Goal: Task Accomplishment & Management: Use online tool/utility

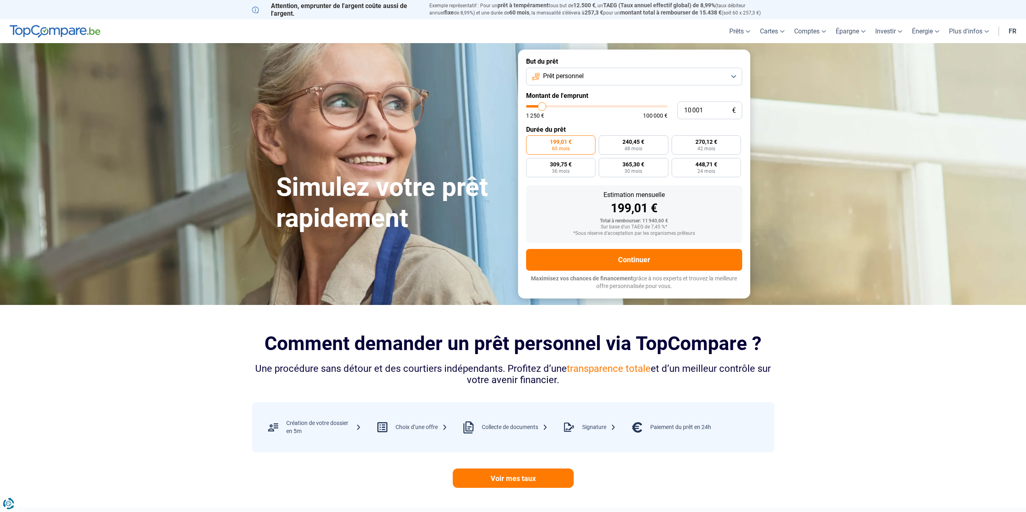
type input "3 500"
type input "3500"
click at [533, 106] on input "range" at bounding box center [596, 106] width 141 height 2
radio input "true"
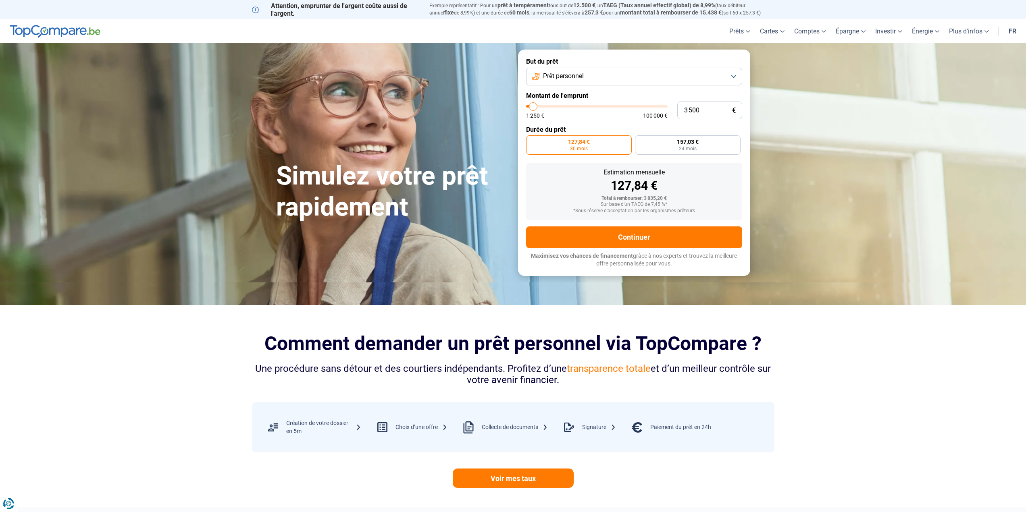
type input "6 500"
type input "6500"
click at [537, 105] on input "range" at bounding box center [596, 106] width 141 height 2
radio input "false"
type input "12 000"
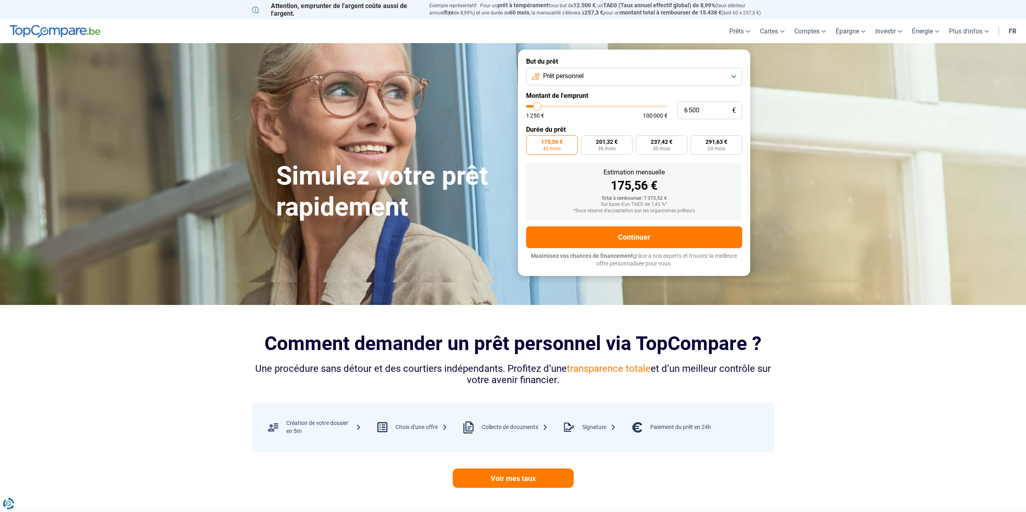
type input "12000"
type input "12 250"
type input "12250"
click at [545, 105] on input "range" at bounding box center [596, 106] width 141 height 2
radio input "false"
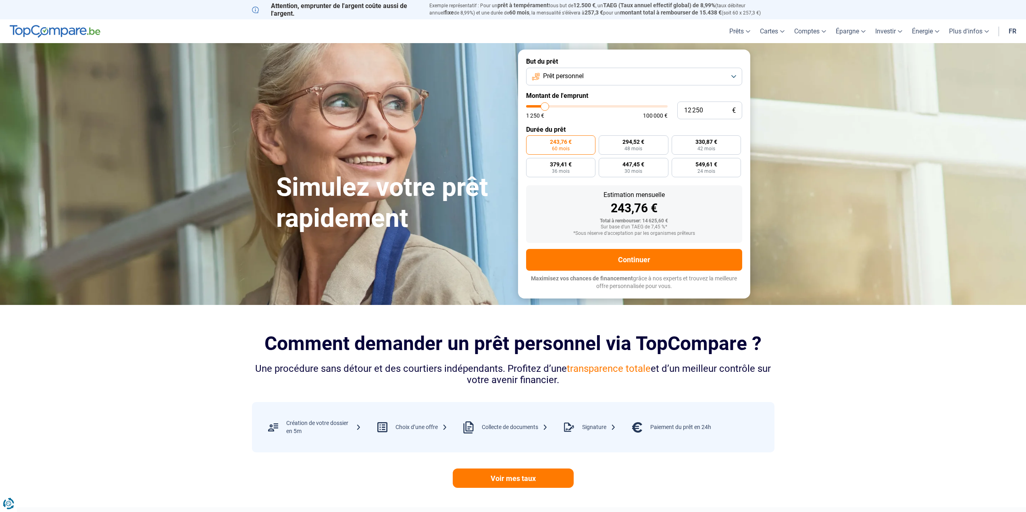
type input "6 250"
type input "6250"
click at [537, 105] on input "range" at bounding box center [596, 106] width 141 height 2
radio input "true"
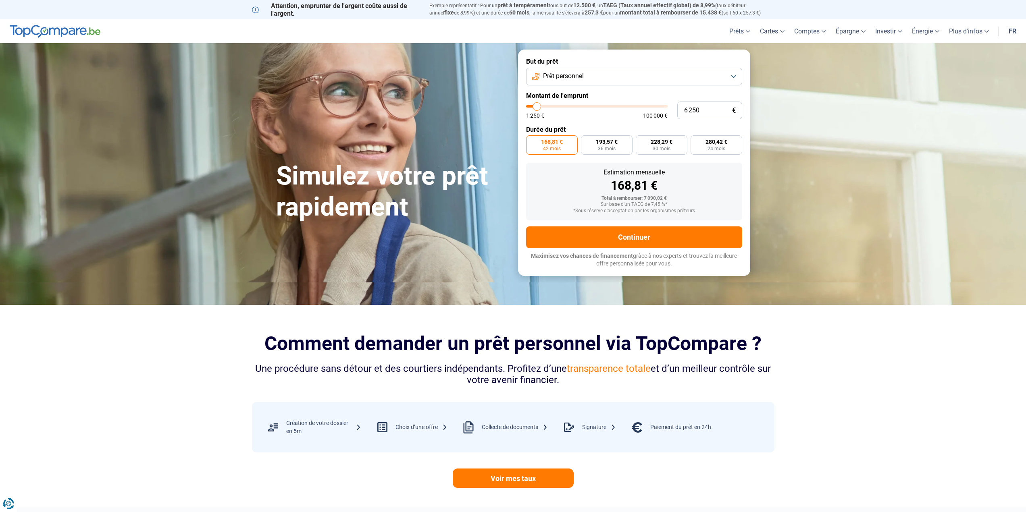
type input "10 000"
type input "10000"
click at [542, 105] on input "range" at bounding box center [596, 106] width 141 height 2
radio input "false"
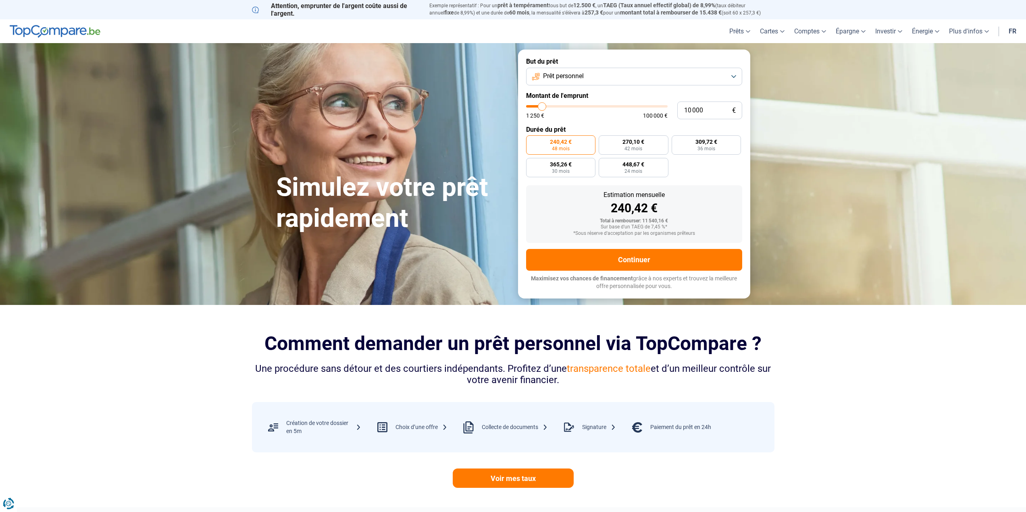
click at [538, 105] on input "range" at bounding box center [596, 106] width 141 height 2
type input "6 500"
type input "6500"
click at [537, 105] on input "range" at bounding box center [596, 106] width 141 height 2
radio input "true"
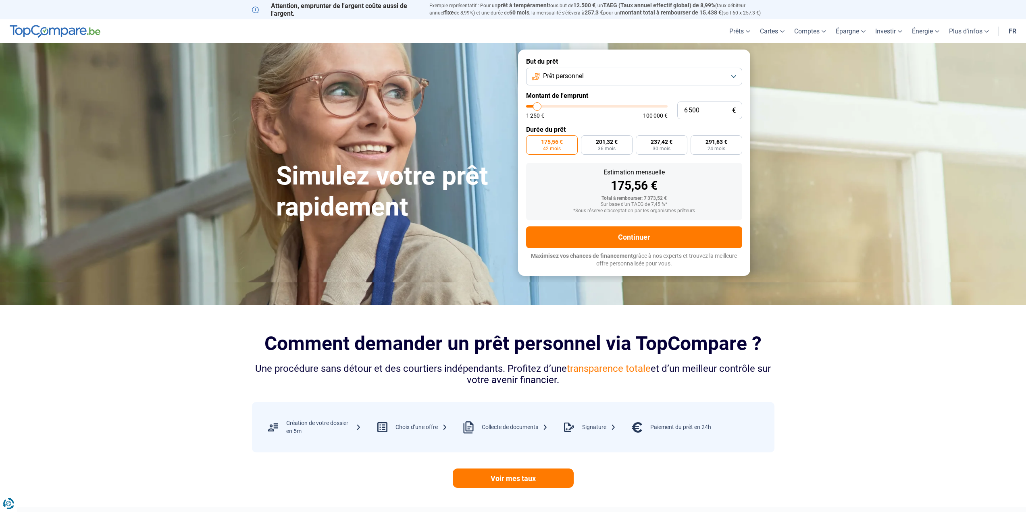
type input "57 000"
type input "57000"
click at [605, 105] on input "range" at bounding box center [596, 106] width 141 height 2
radio input "false"
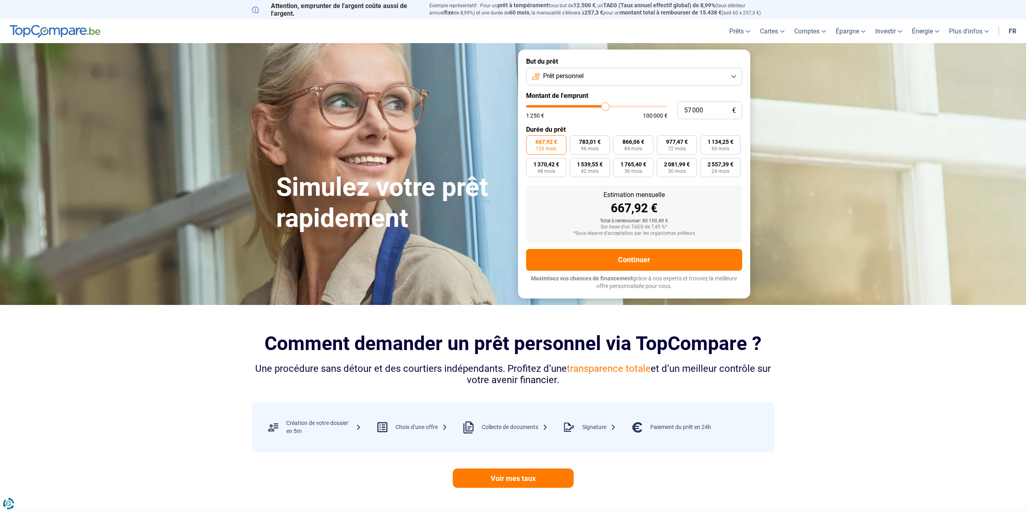
type input "48 750"
type input "48750"
click at [594, 105] on input "range" at bounding box center [596, 106] width 141 height 2
type input "32 750"
type input "32750"
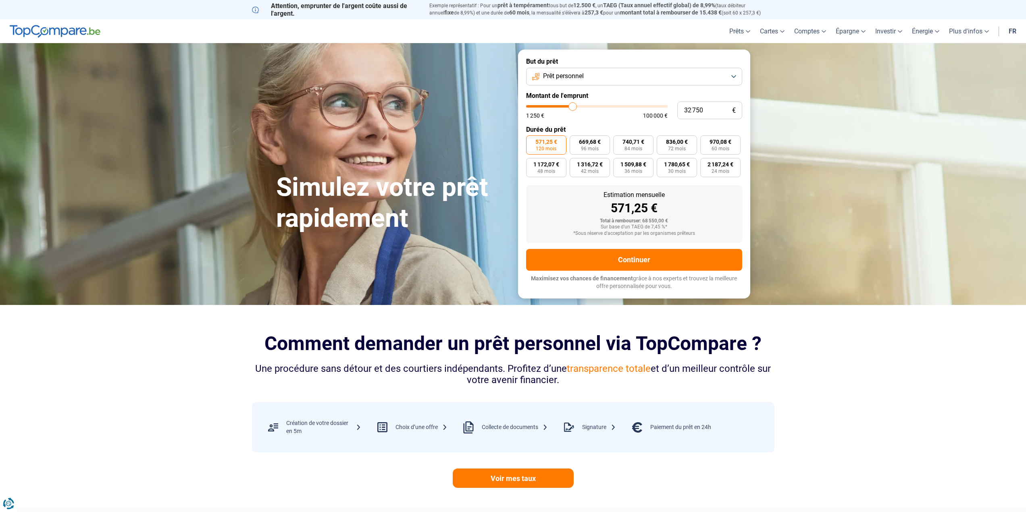
click at [572, 105] on input "range" at bounding box center [596, 106] width 141 height 2
type input "21 250"
type input "21250"
click at [557, 105] on input "range" at bounding box center [596, 106] width 141 height 2
type input "10 250"
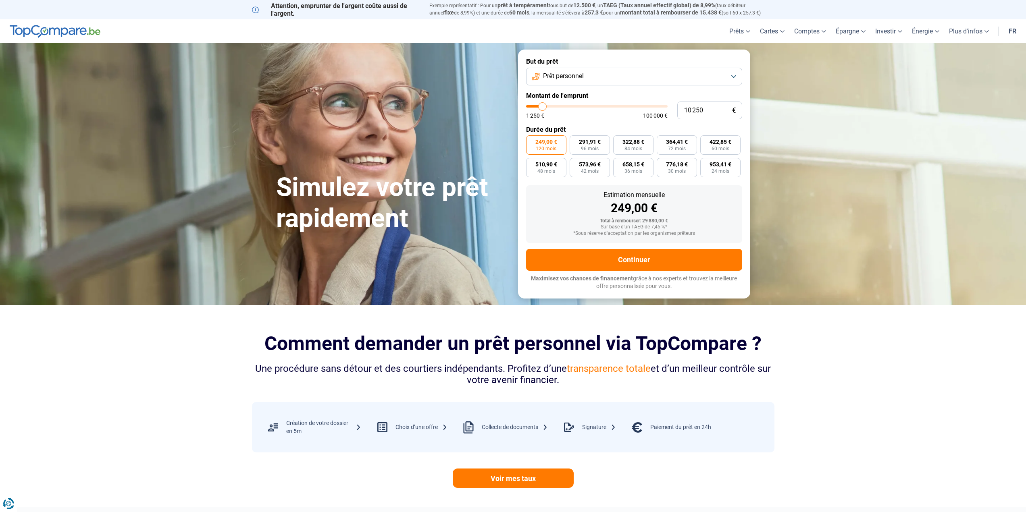
type input "10250"
click at [542, 105] on input "range" at bounding box center [596, 106] width 141 height 2
radio input "true"
type input "18 500"
type input "18500"
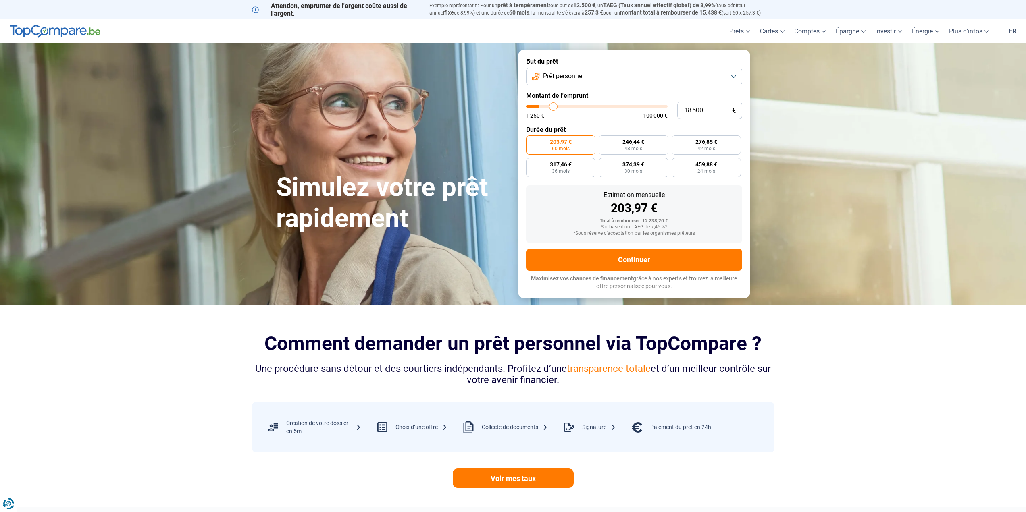
type input "18 750"
type input "18750"
type input "19 250"
type input "19250"
type input "19 500"
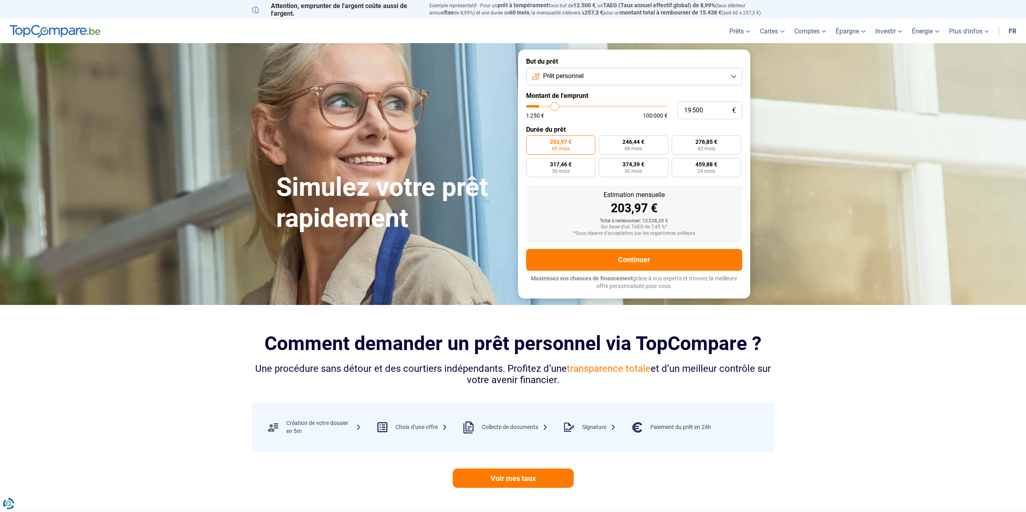
type input "19500"
click at [555, 105] on input "range" at bounding box center [596, 106] width 141 height 2
radio input "false"
type input "13 750"
type input "13750"
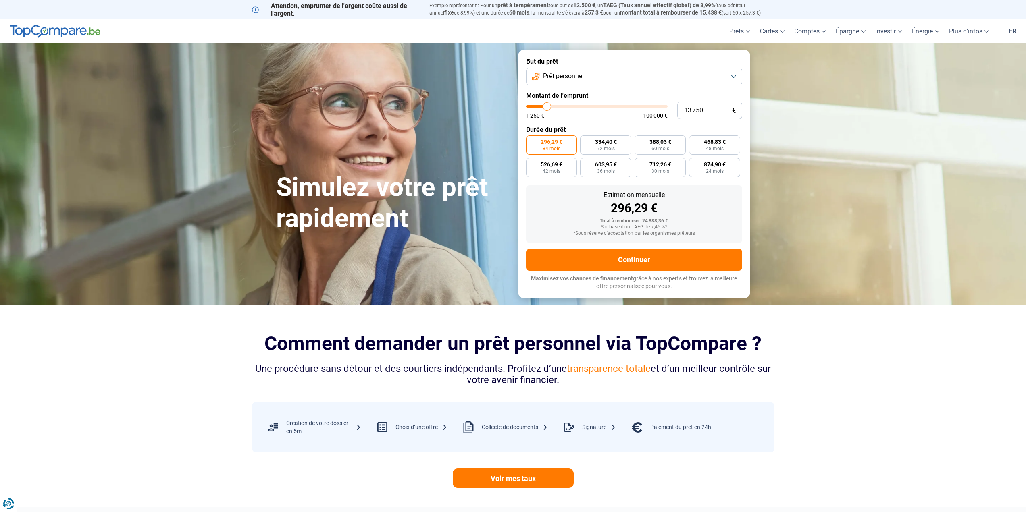
click at [547, 105] on input "range" at bounding box center [596, 106] width 141 height 2
radio input "true"
type input "19 500"
type input "19500"
click at [555, 105] on input "range" at bounding box center [596, 106] width 141 height 2
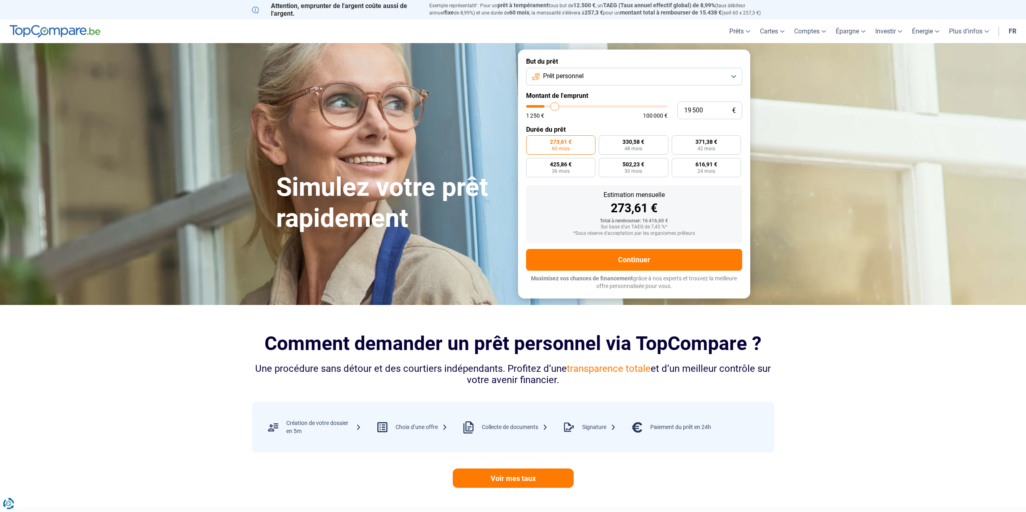
radio input "false"
type input "14 000"
type input "14000"
click at [547, 105] on input "range" at bounding box center [596, 106] width 141 height 2
radio input "true"
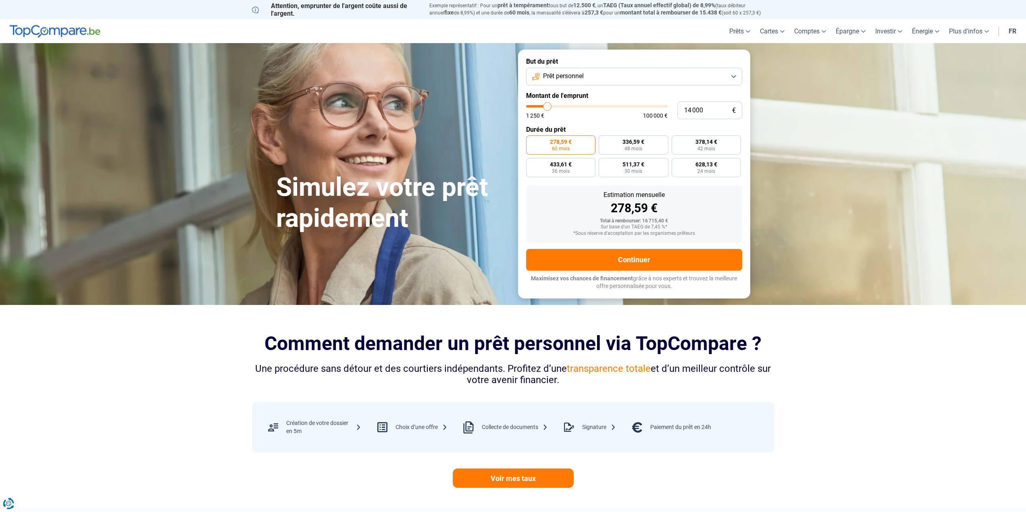
type input "10 250"
type input "10250"
type input "10 000"
type input "10000"
type input "9 750"
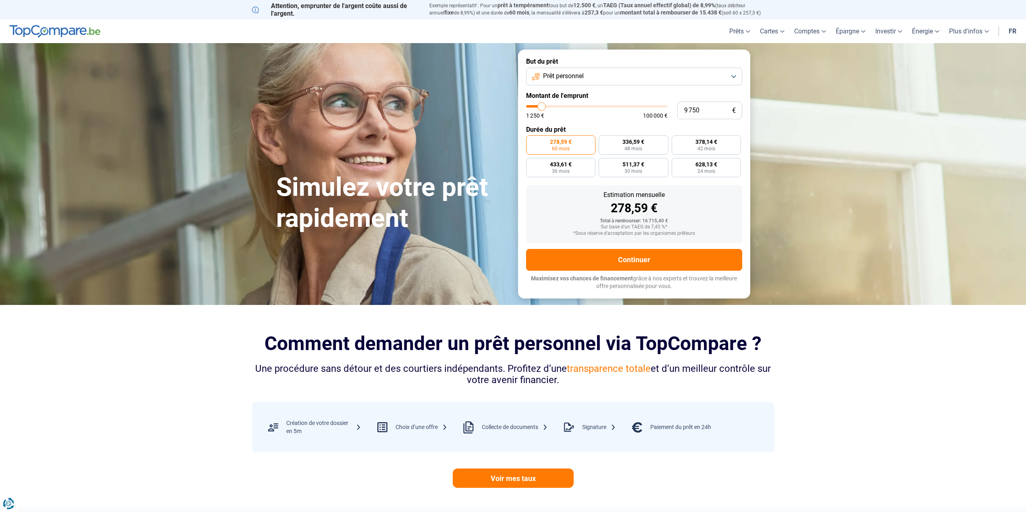
type input "9750"
click at [542, 105] on input "range" at bounding box center [596, 106] width 141 height 2
radio input "true"
type input "8 250"
type input "8250"
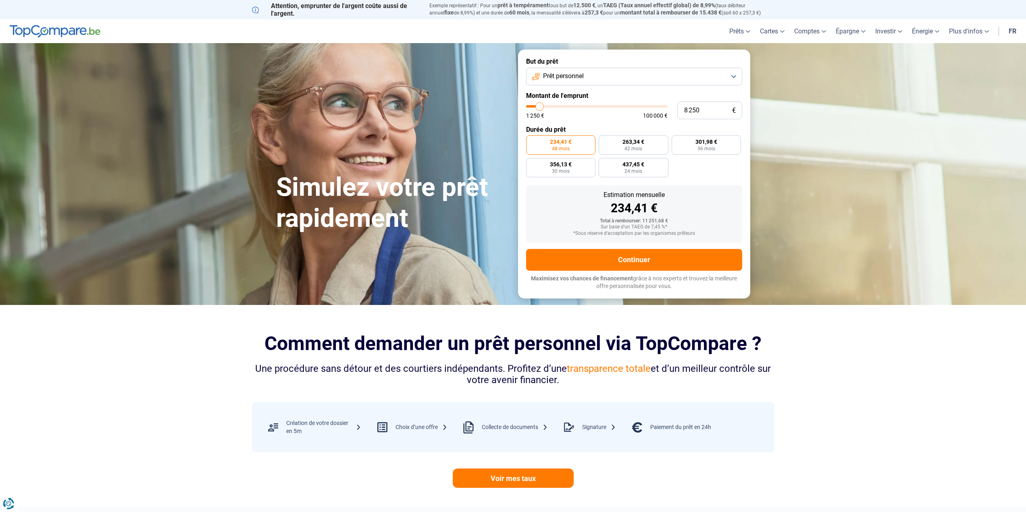
click at [540, 105] on input "range" at bounding box center [596, 106] width 141 height 2
click at [536, 106] on input "range" at bounding box center [596, 106] width 141 height 2
type input "4 500"
type input "4500"
click at [535, 106] on input "range" at bounding box center [596, 106] width 141 height 2
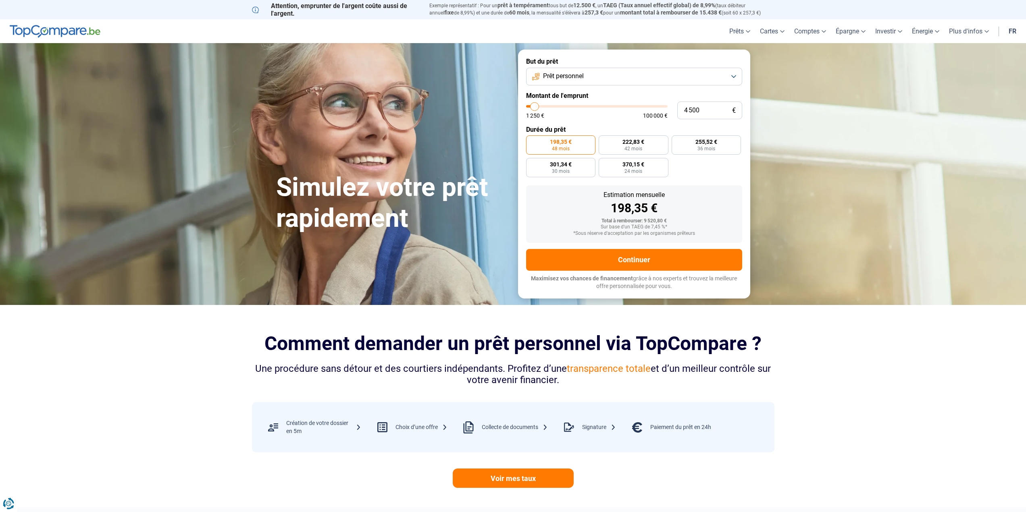
radio input "true"
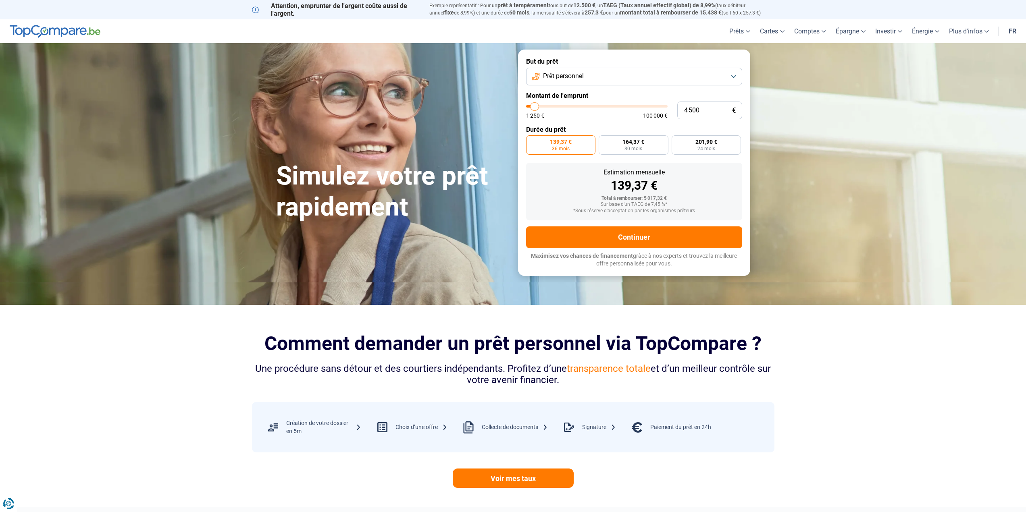
type input "8 750"
type input "8750"
click at [540, 105] on input "range" at bounding box center [596, 106] width 141 height 2
radio input "false"
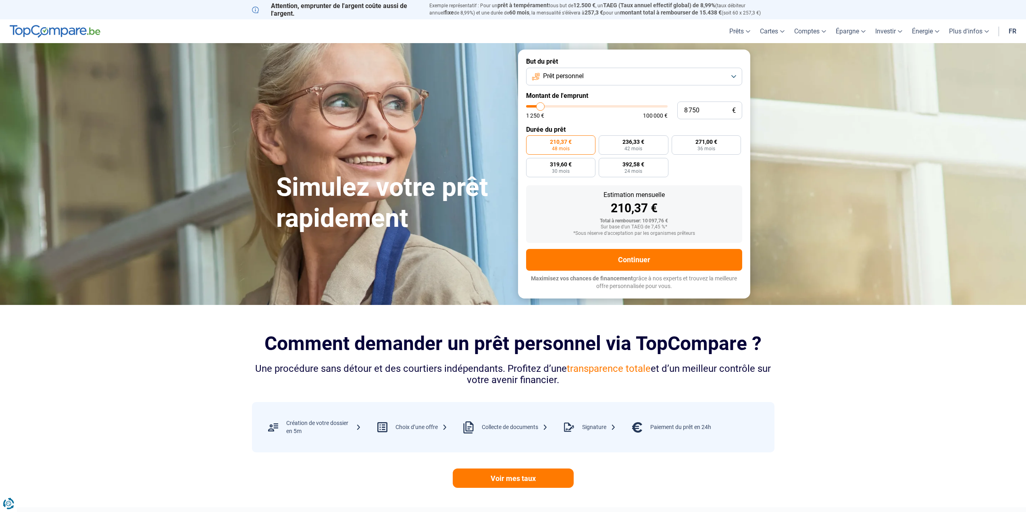
click at [544, 105] on input "range" at bounding box center [596, 106] width 141 height 2
type input "14 000"
type input "14000"
click at [547, 105] on input "range" at bounding box center [596, 106] width 141 height 2
radio input "false"
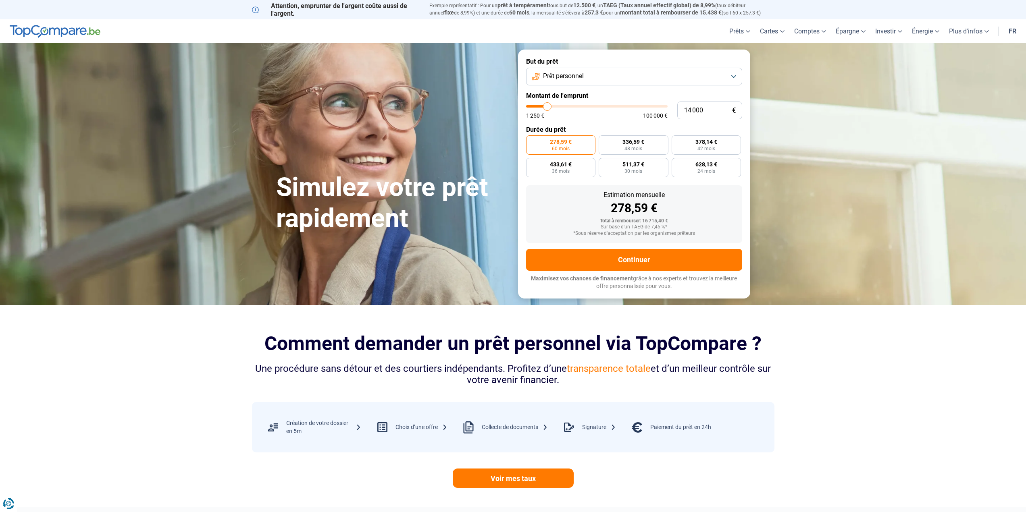
type input "8 750"
type input "8750"
click at [540, 105] on input "range" at bounding box center [596, 106] width 141 height 2
radio input "true"
type input "5 000"
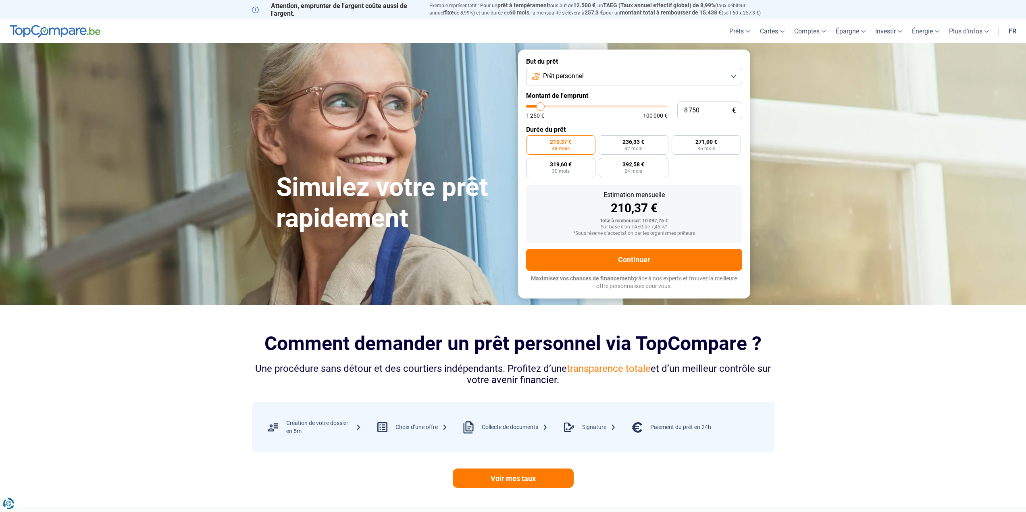
type input "5000"
type input "4 500"
type input "4500"
click at [535, 105] on input "range" at bounding box center [596, 106] width 141 height 2
radio input "true"
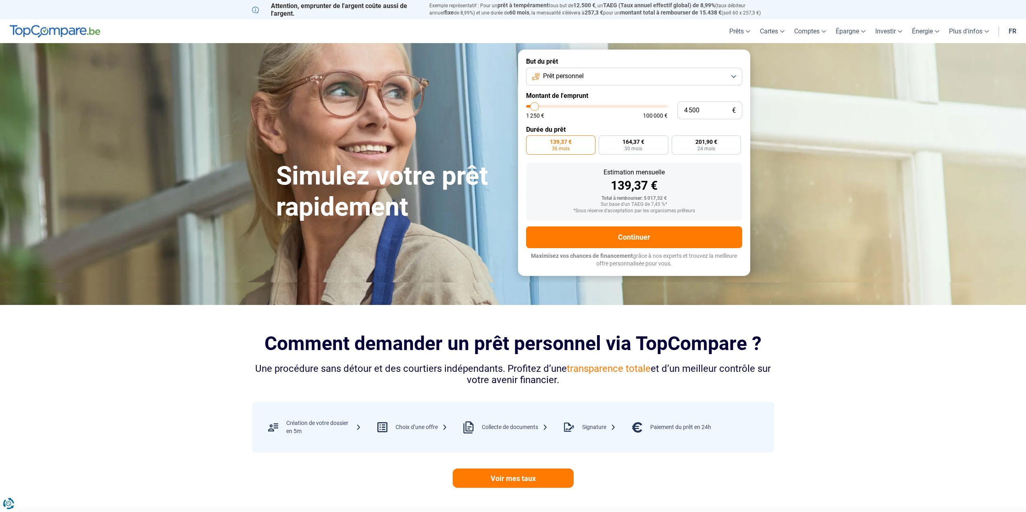
click at [532, 105] on input "range" at bounding box center [596, 106] width 141 height 2
click at [530, 106] on input "range" at bounding box center [596, 106] width 141 height 2
type input "1 500"
type input "1500"
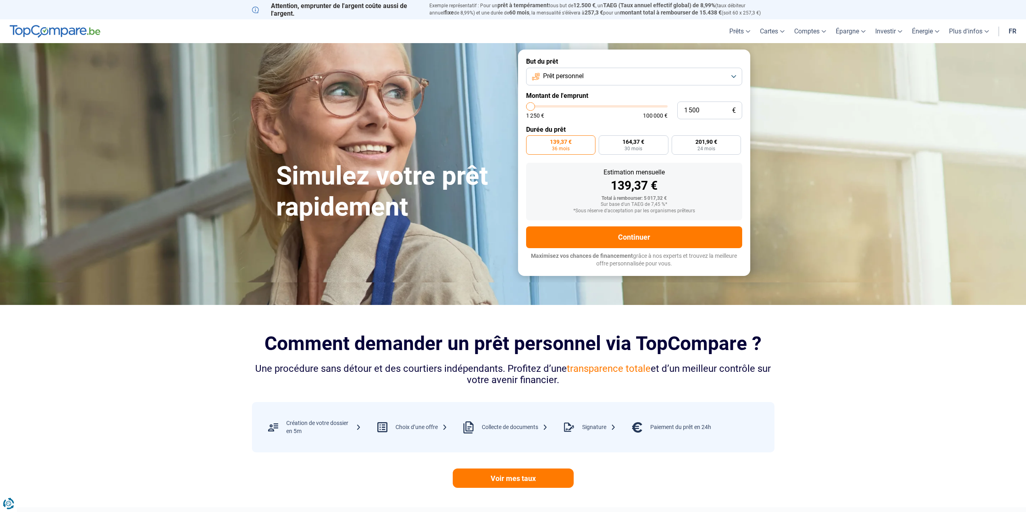
type input "1 250"
drag, startPoint x: 531, startPoint y: 106, endPoint x: 514, endPoint y: 104, distance: 17.4
type input "1250"
click at [526, 105] on input "range" at bounding box center [596, 106] width 141 height 2
radio input "true"
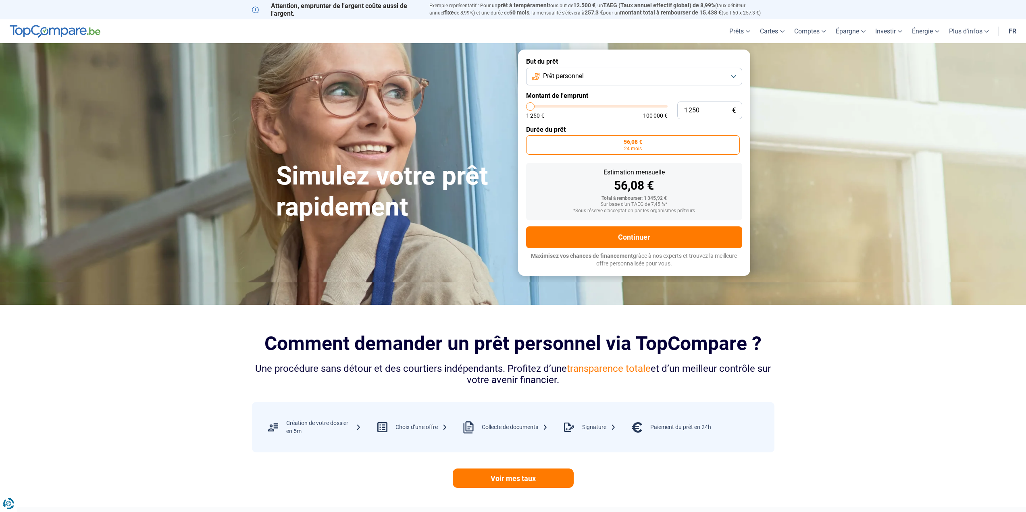
type input "7 000"
type input "7000"
click at [538, 107] on input "range" at bounding box center [596, 106] width 141 height 2
radio input "false"
click at [536, 107] on input "range" at bounding box center [596, 106] width 141 height 2
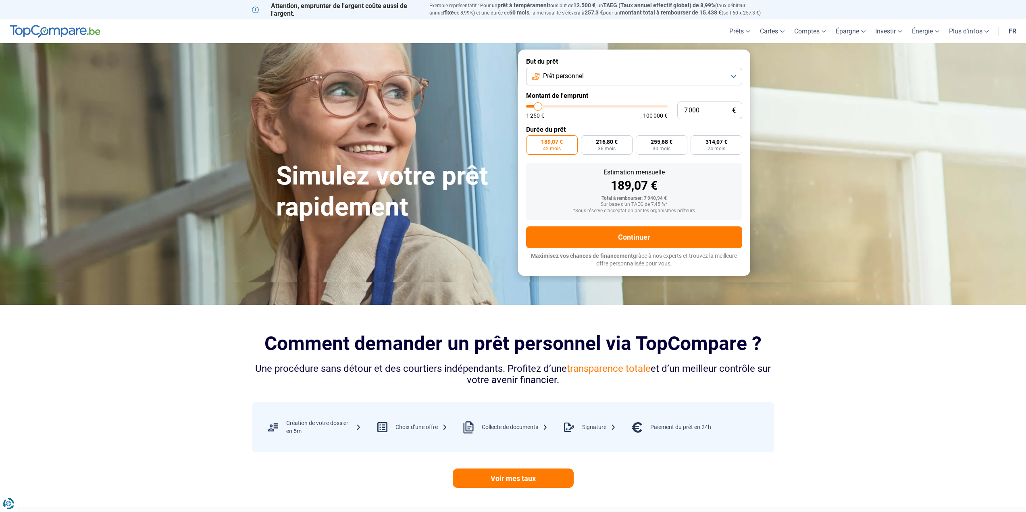
click at [534, 108] on input "range" at bounding box center [596, 106] width 141 height 2
